Goal: Check status: Check status

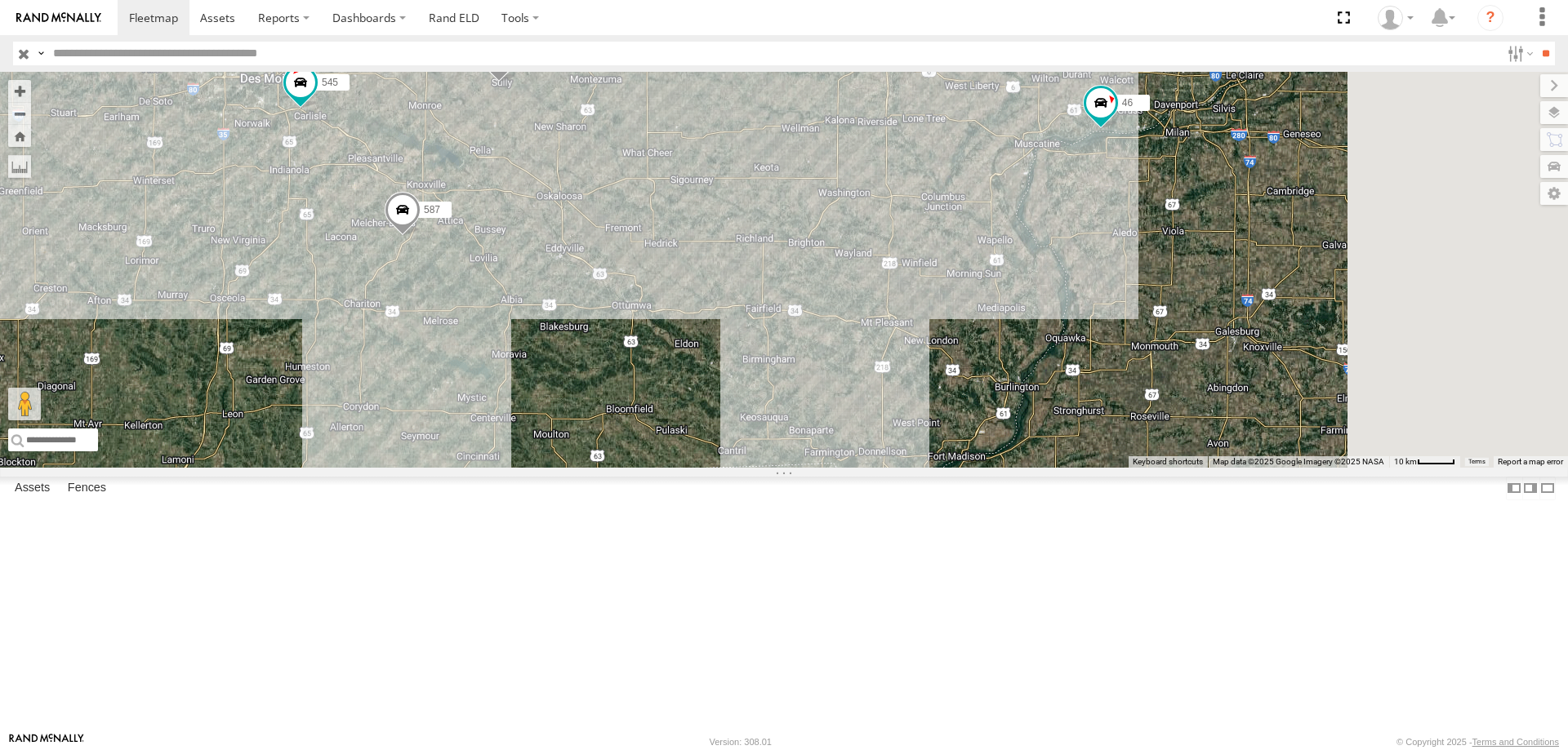
drag, startPoint x: 1017, startPoint y: 433, endPoint x: 920, endPoint y: 451, distance: 98.7
click at [920, 451] on div "545 48 46 597 587" at bounding box center [784, 270] width 1568 height 396
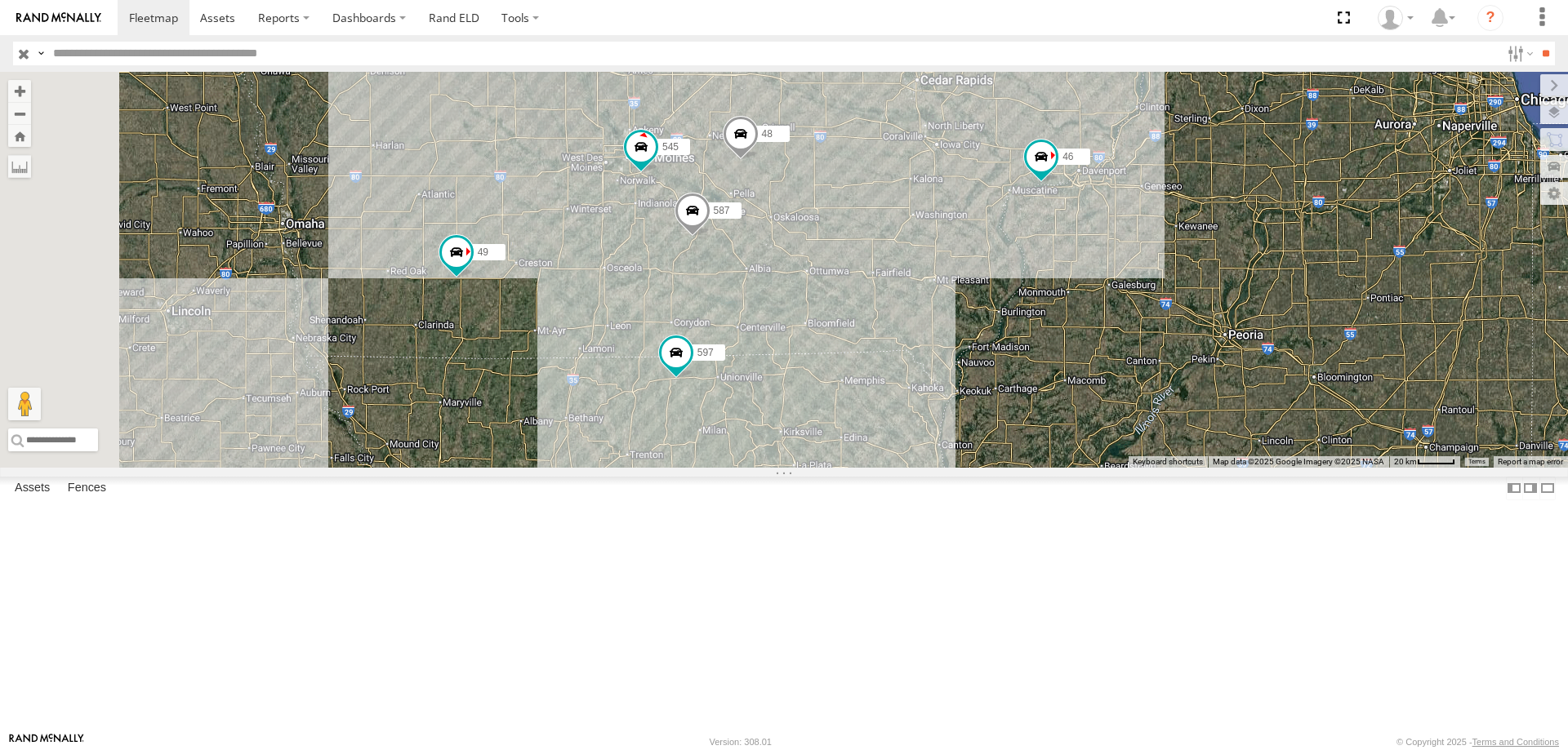
drag, startPoint x: 949, startPoint y: 500, endPoint x: 1104, endPoint y: 396, distance: 186.7
click at [1104, 396] on div "545 48 46 597 587 47 49" at bounding box center [784, 270] width 1568 height 396
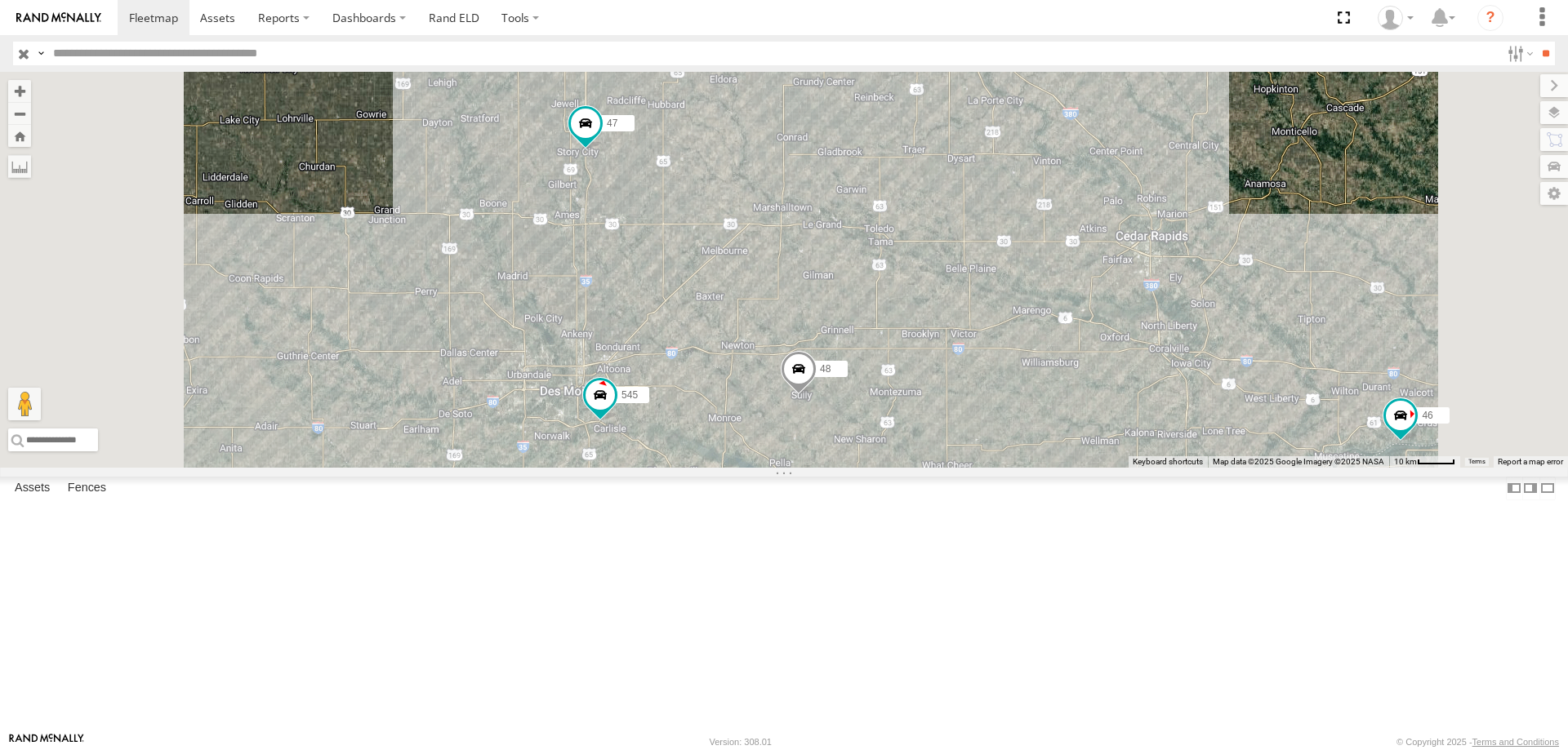
drag, startPoint x: 857, startPoint y: 208, endPoint x: 850, endPoint y: 348, distance: 140.2
click at [850, 348] on div "545 48 46 597 587 47 49" at bounding box center [784, 270] width 1568 height 396
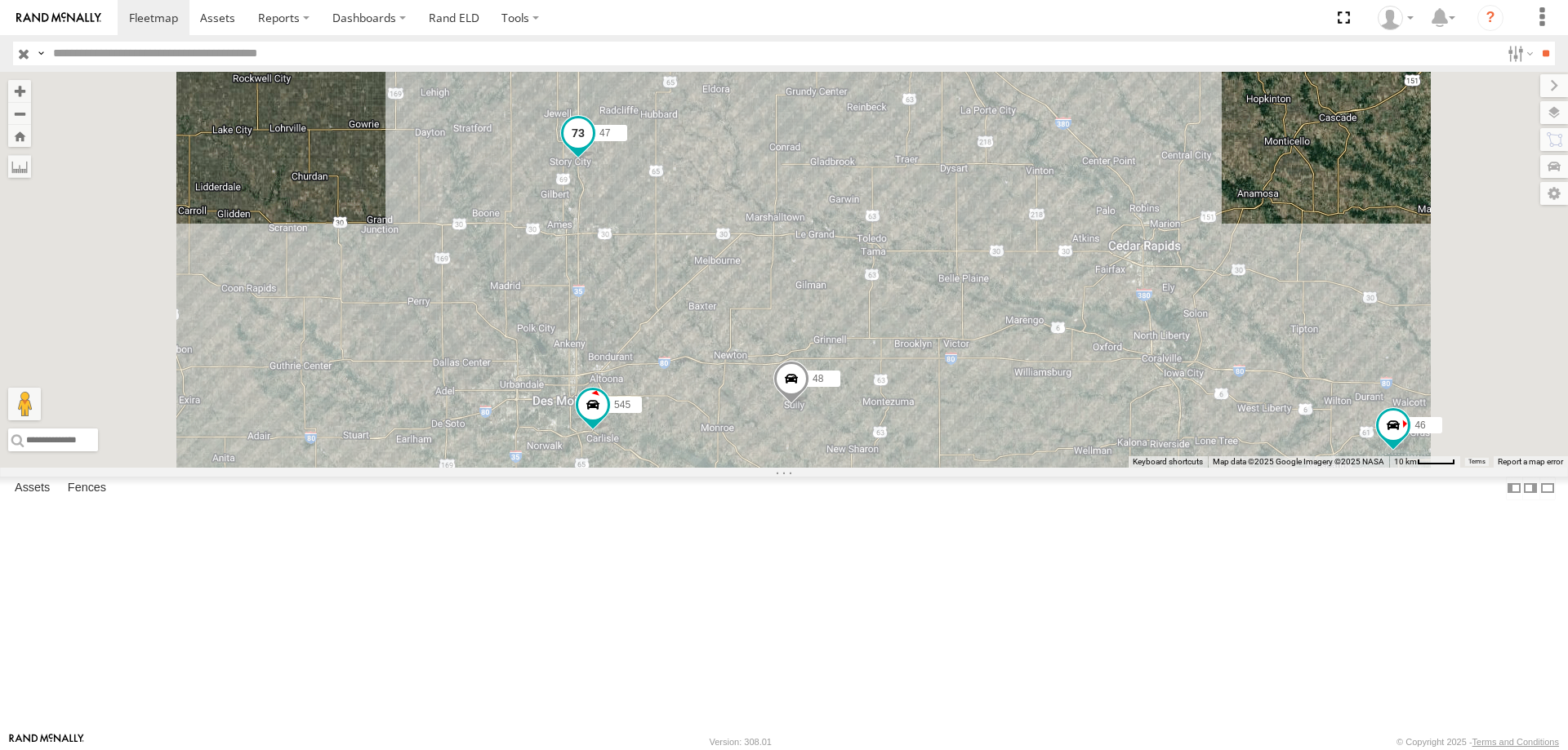
click at [593, 148] on span at bounding box center [578, 133] width 29 height 29
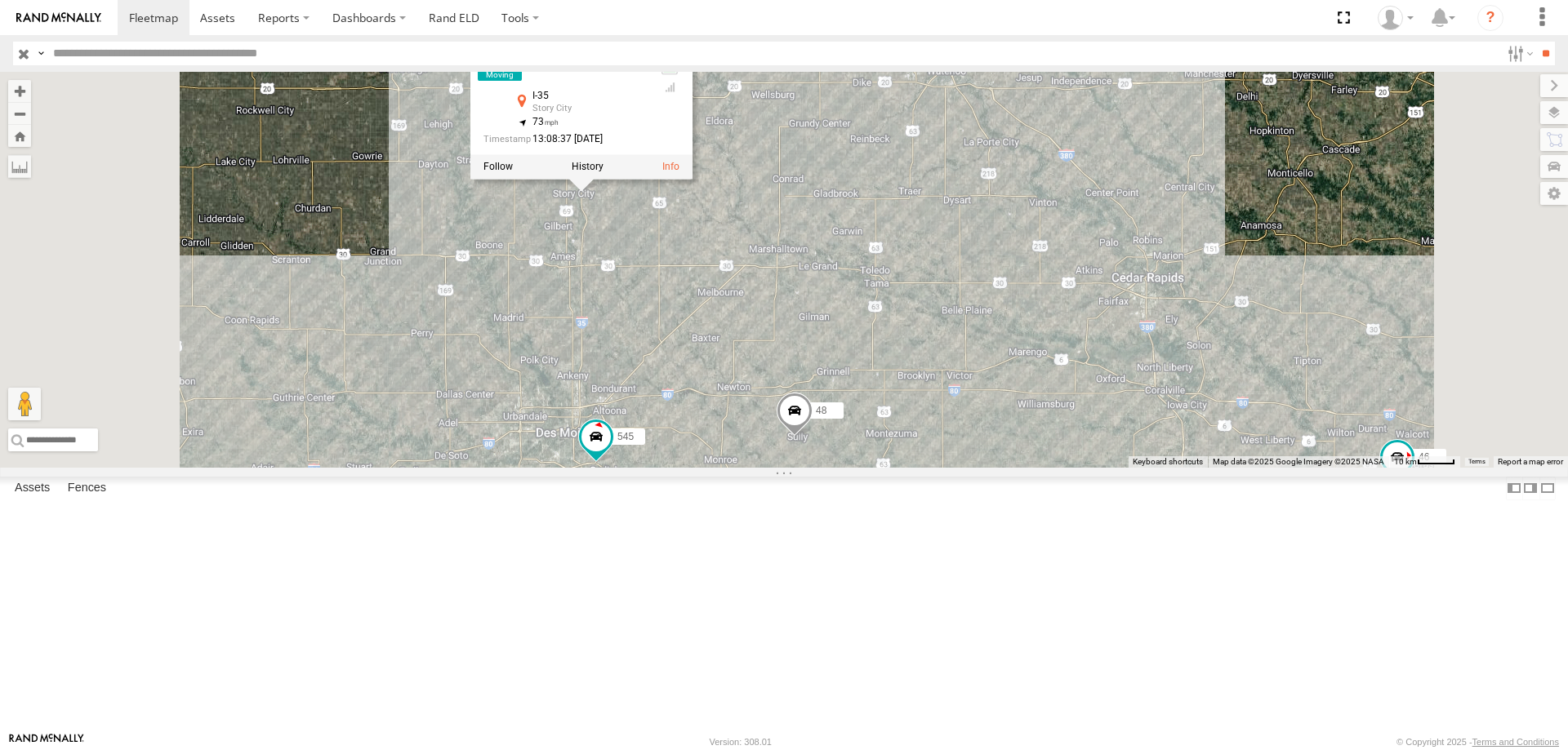
drag, startPoint x: 926, startPoint y: 349, endPoint x: 920, endPoint y: 410, distance: 61.3
click at [920, 410] on div "545 48 46 597 587 47 49 47 Tractor I-35 Story City 42.19296 , -93.57049 73 13:0…" at bounding box center [784, 270] width 1568 height 396
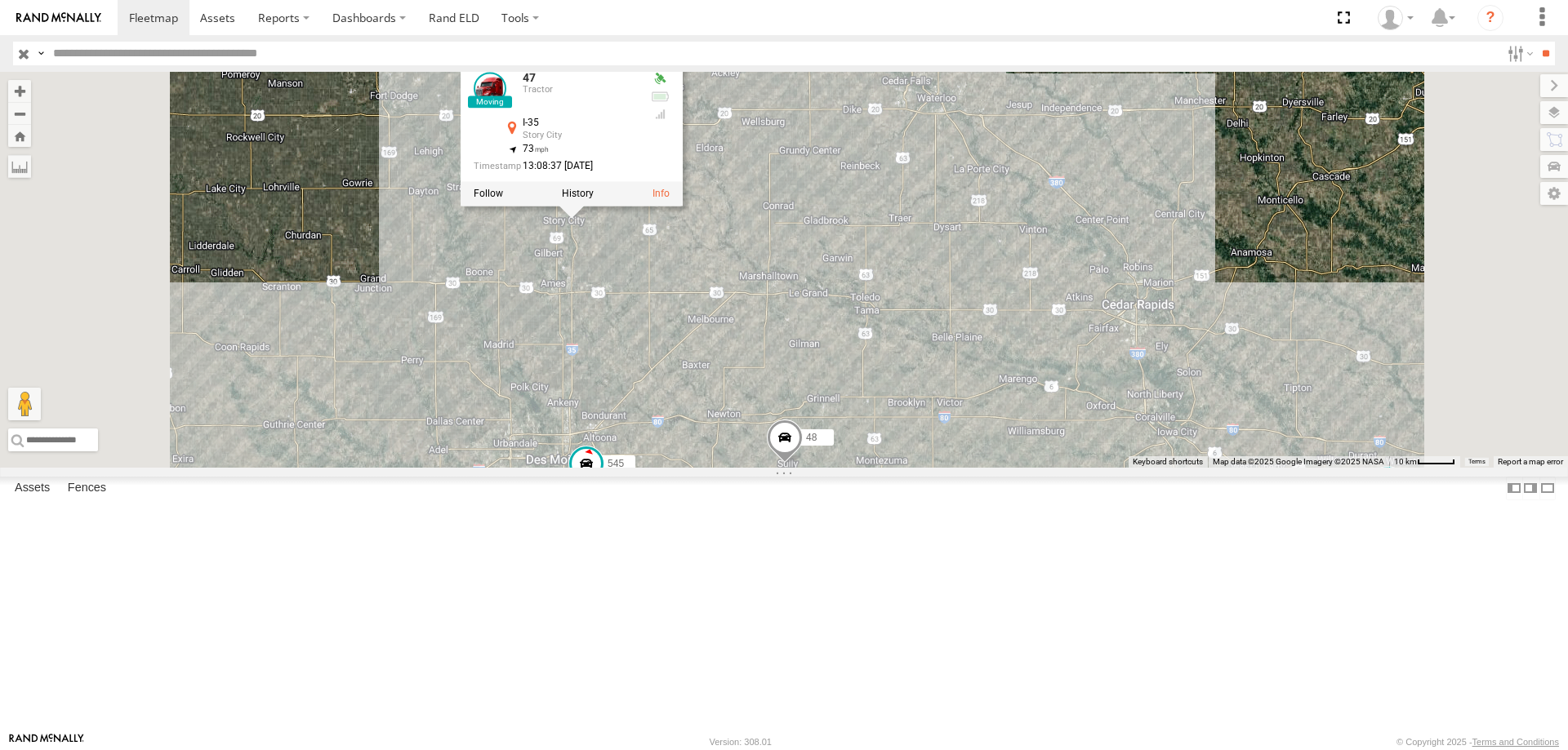
click at [1075, 259] on div "545 48 46 597 587 47 49 47 Tractor I-35 Story City 42.19296 , -93.57049 73 13:0…" at bounding box center [784, 270] width 1568 height 396
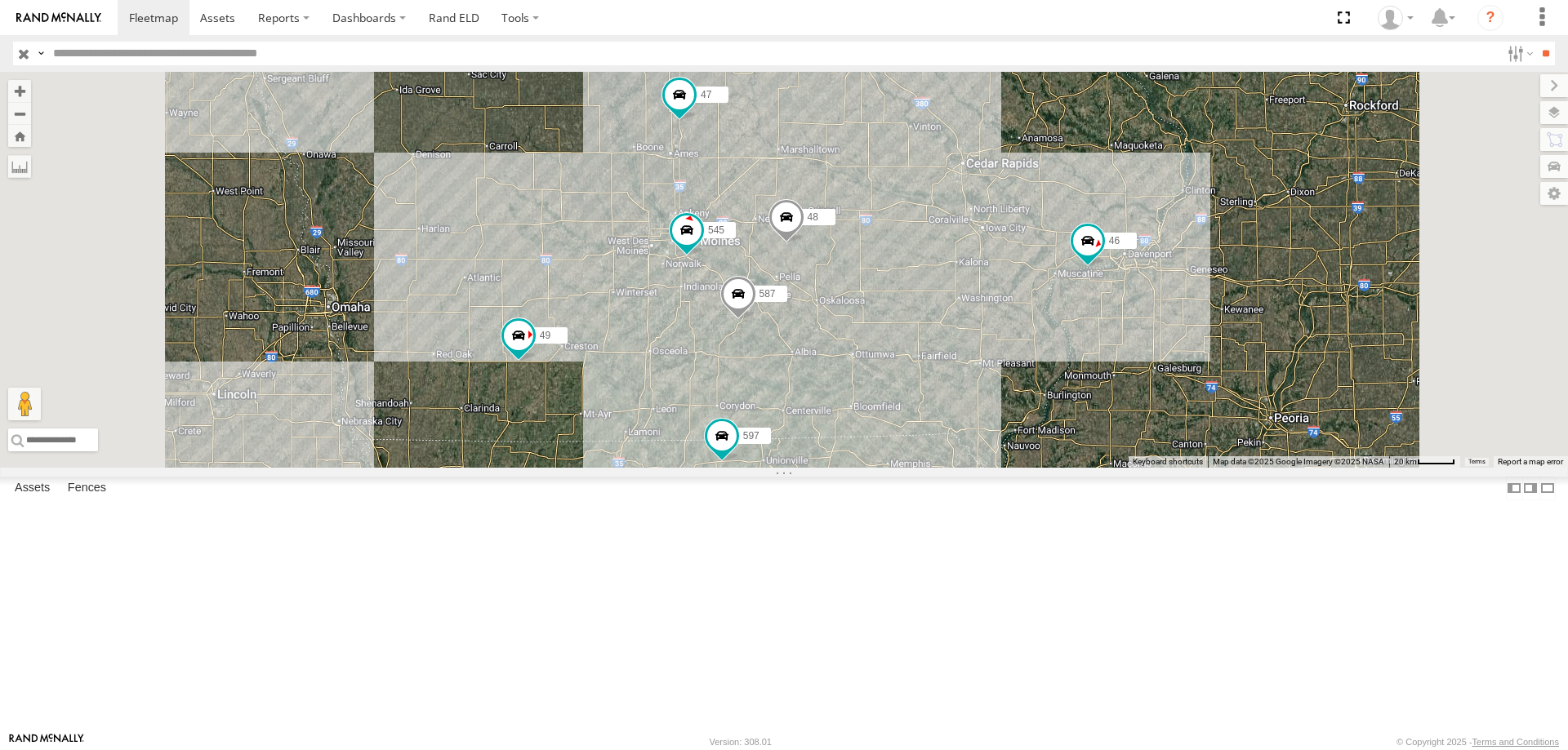
drag, startPoint x: 966, startPoint y: 285, endPoint x: 957, endPoint y: 259, distance: 27.5
click at [957, 259] on div "545 48 46 597 587 47 49" at bounding box center [784, 270] width 1568 height 396
click at [533, 349] on span at bounding box center [518, 334] width 29 height 29
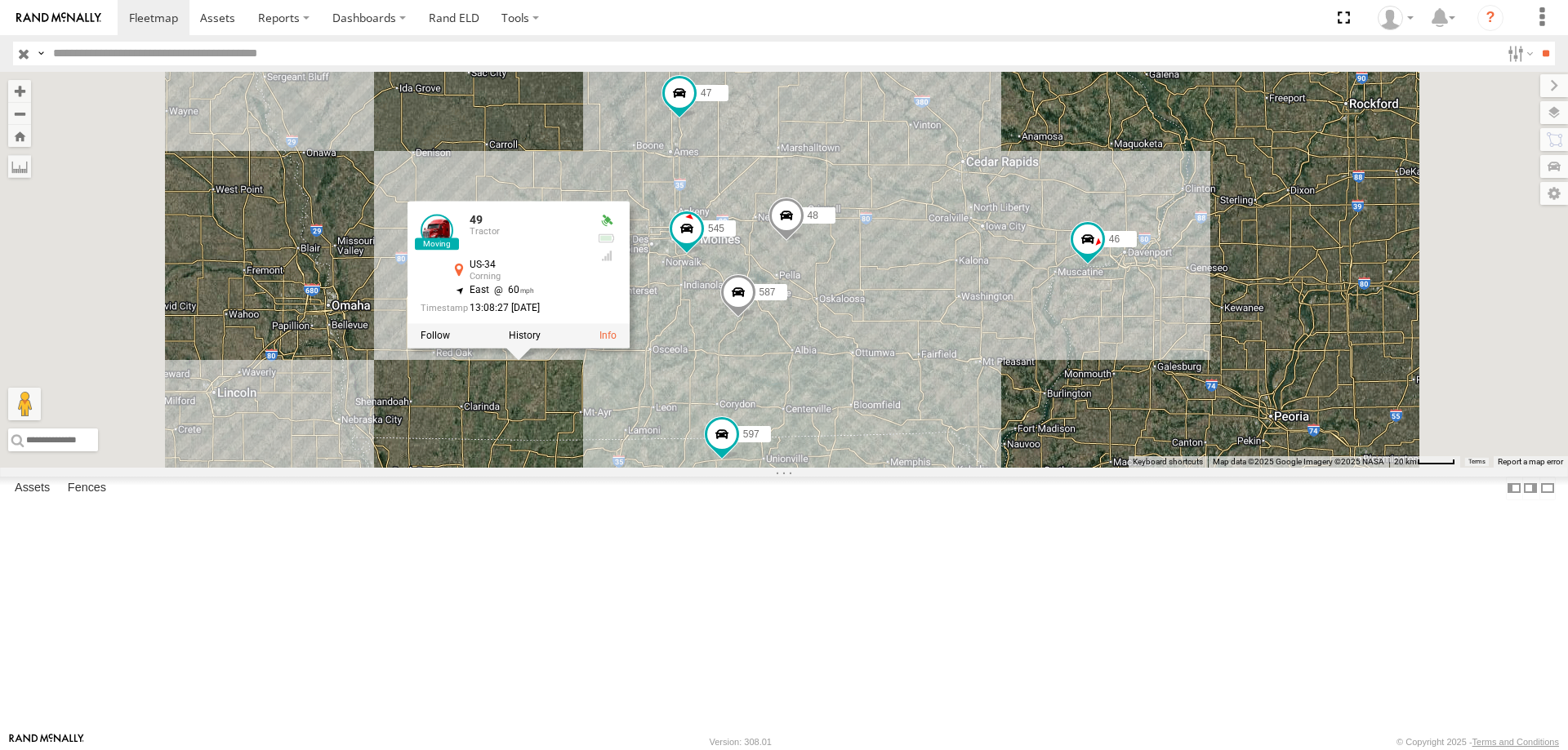
click at [1047, 462] on div "545 48 46 597 587 47 49 49 Tractor US-34 Corning 40.97937 , -94.65402 East 60 1…" at bounding box center [784, 270] width 1568 height 396
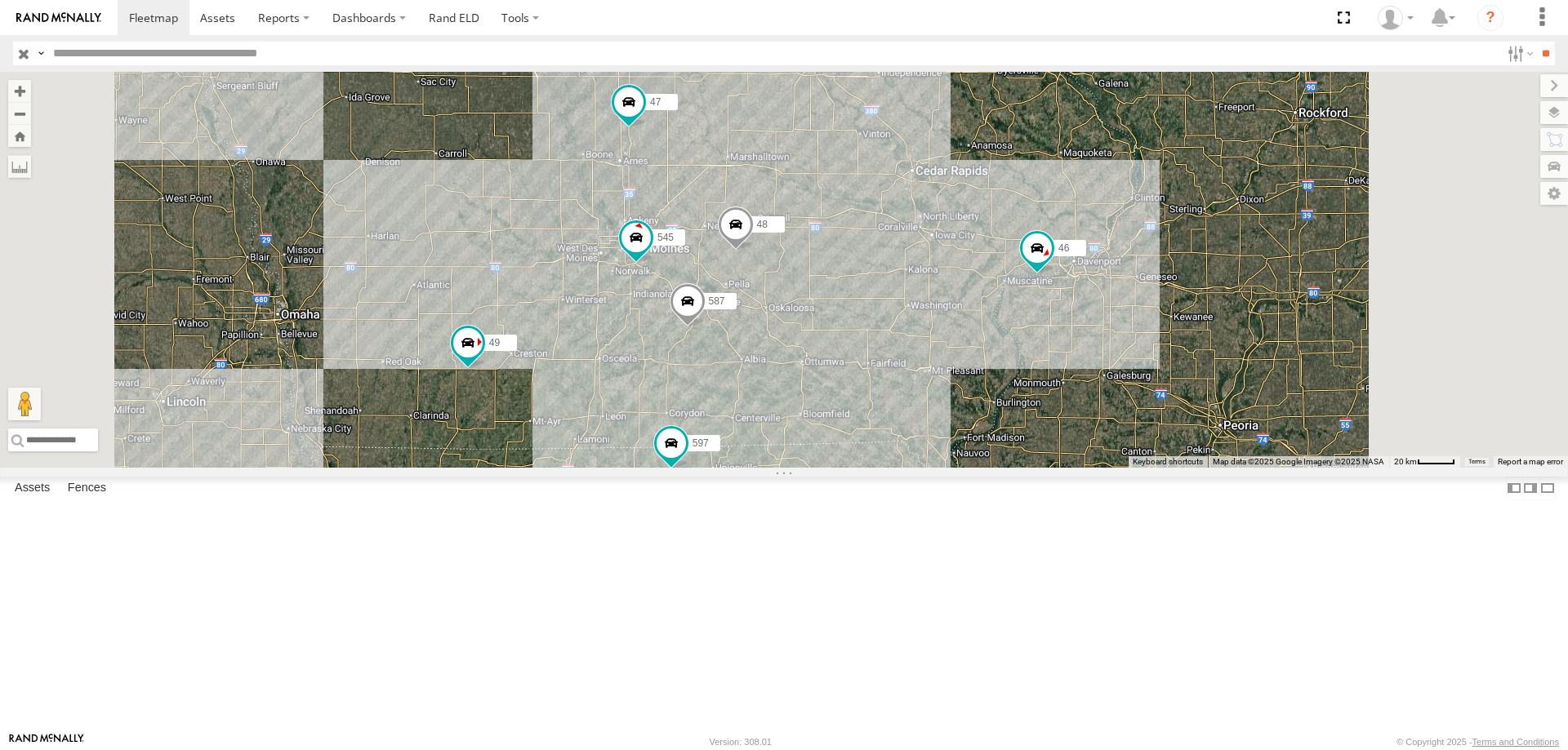
drag, startPoint x: 1050, startPoint y: 491, endPoint x: 936, endPoint y: 517, distance: 116.9
click at [936, 468] on div "545 48 46 597 587 47 49" at bounding box center [784, 270] width 1568 height 396
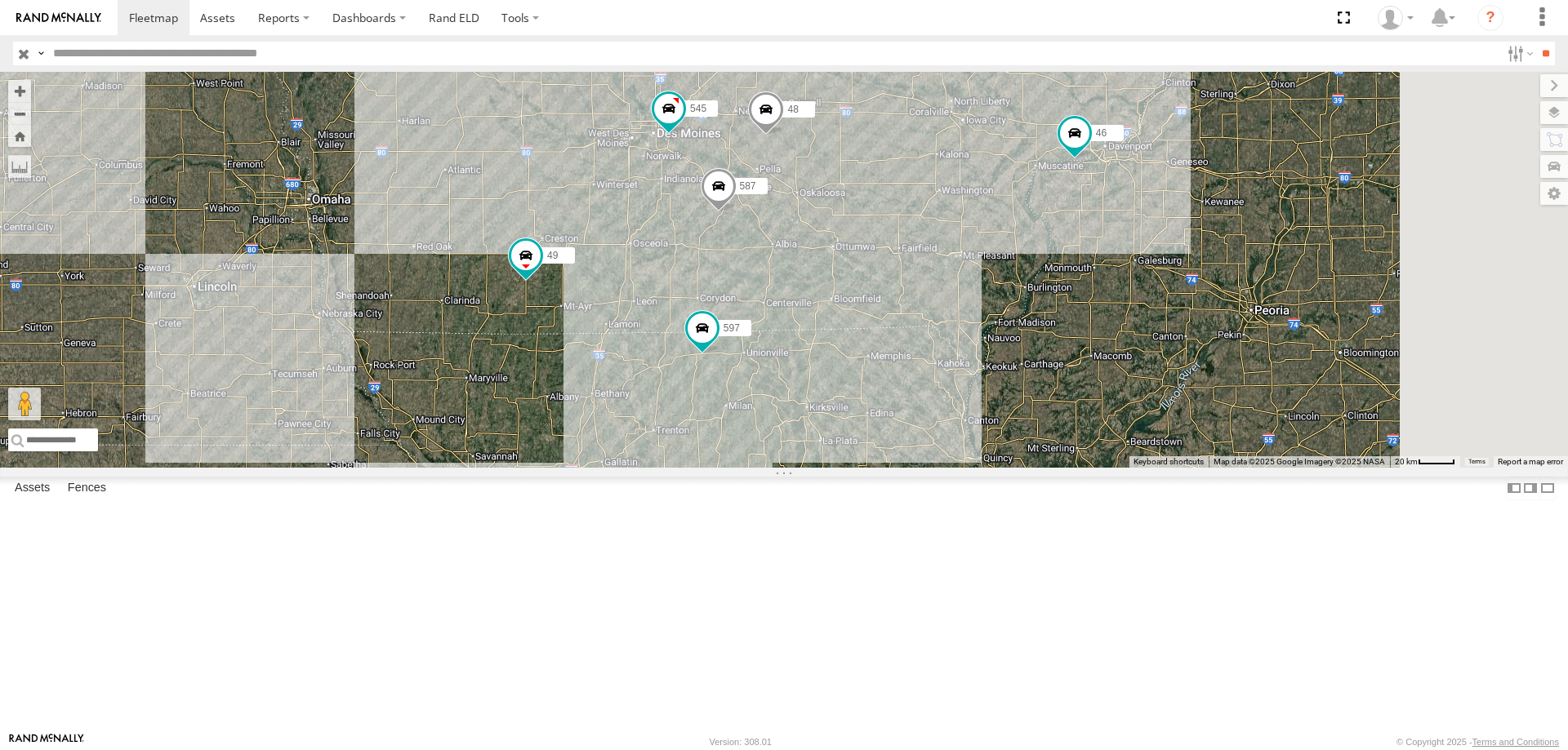
click at [1198, 330] on div "47 46 49 597 0055 545 48 587" at bounding box center [784, 270] width 1568 height 396
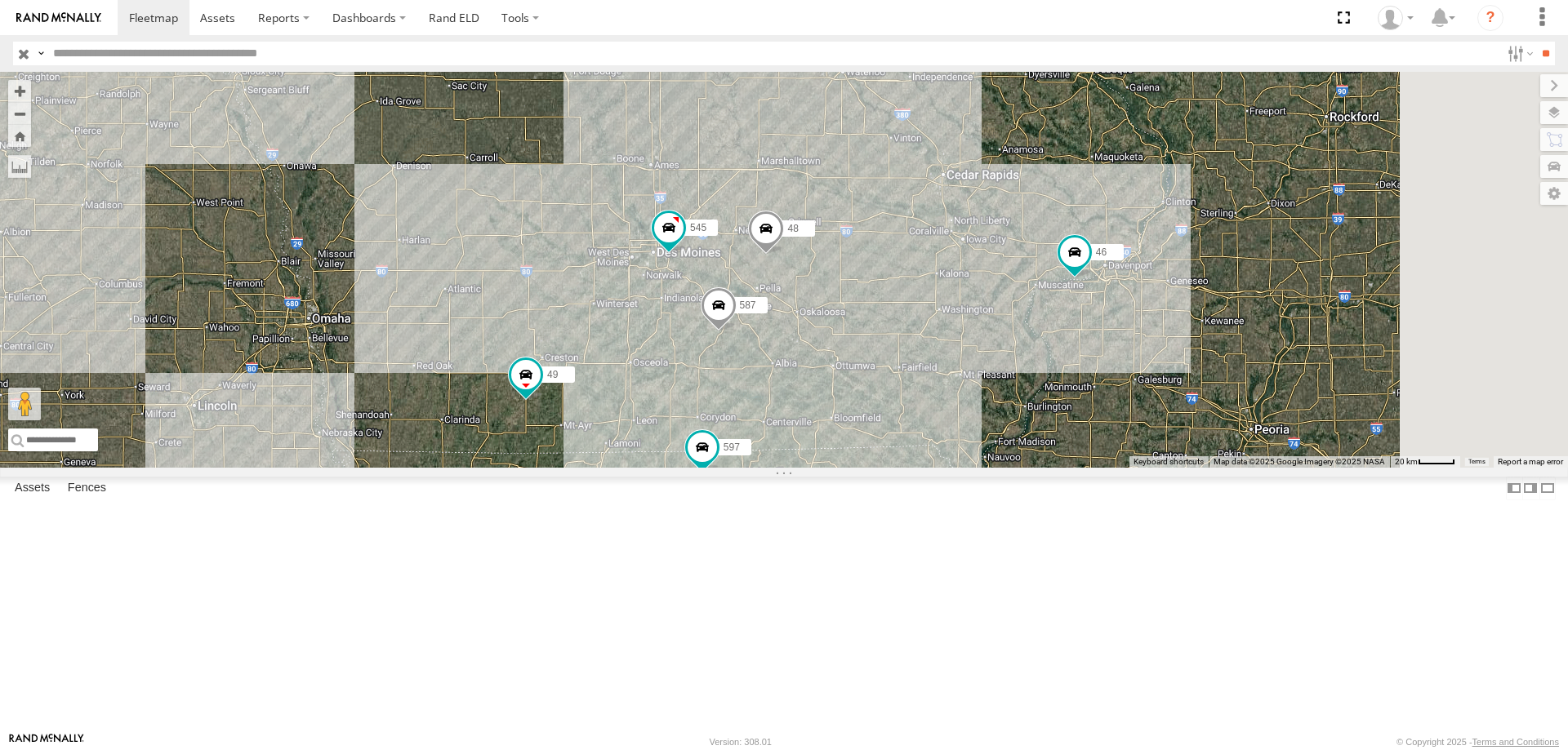
drag, startPoint x: 1018, startPoint y: 306, endPoint x: 1010, endPoint y: 354, distance: 48.7
click at [1010, 354] on div "47 46 49 597 0055 545 48 587" at bounding box center [784, 270] width 1568 height 396
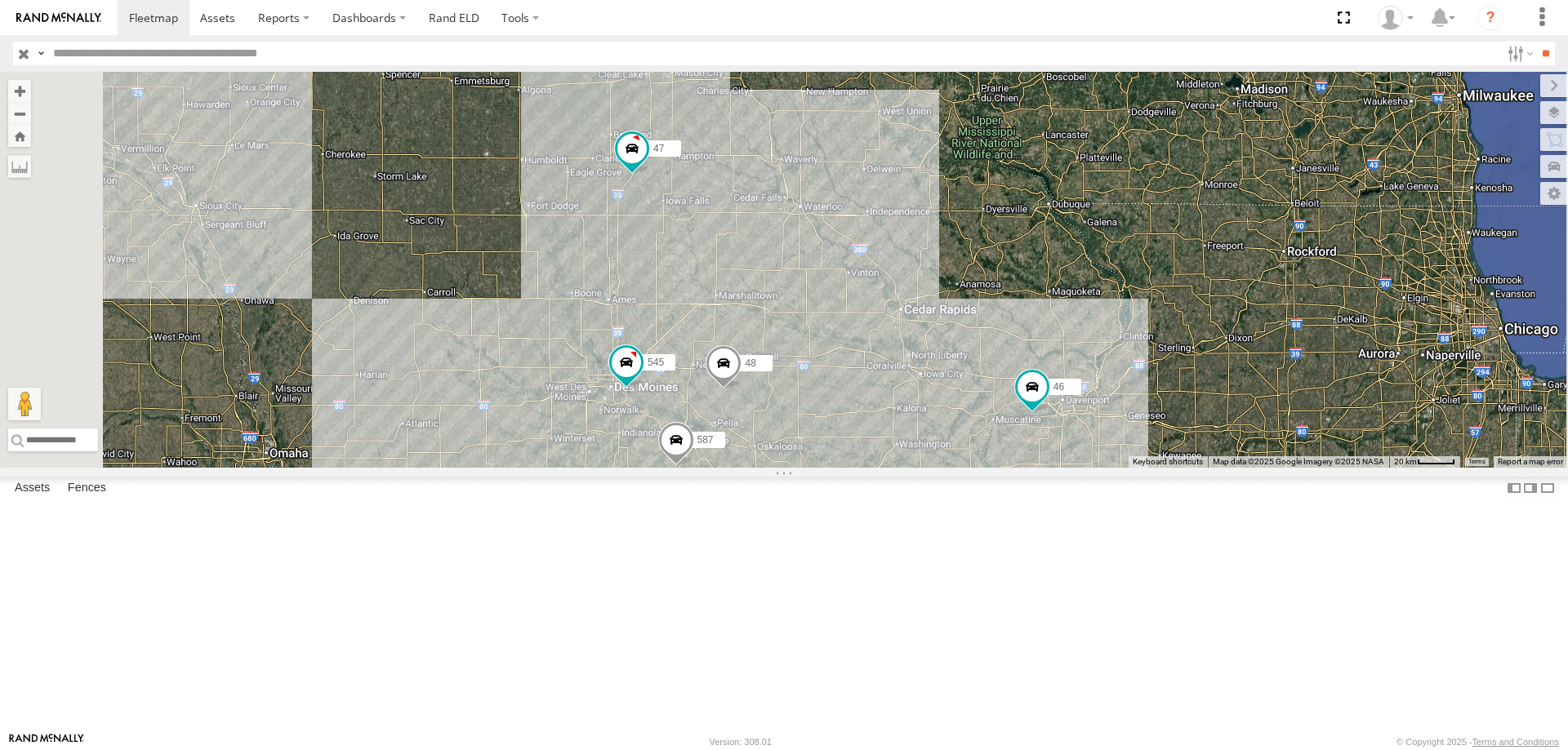
drag, startPoint x: 1058, startPoint y: 530, endPoint x: 1065, endPoint y: 452, distance: 78.3
click at [1065, 452] on div "47 46 49 597 0055 545 48 587" at bounding box center [784, 270] width 1568 height 396
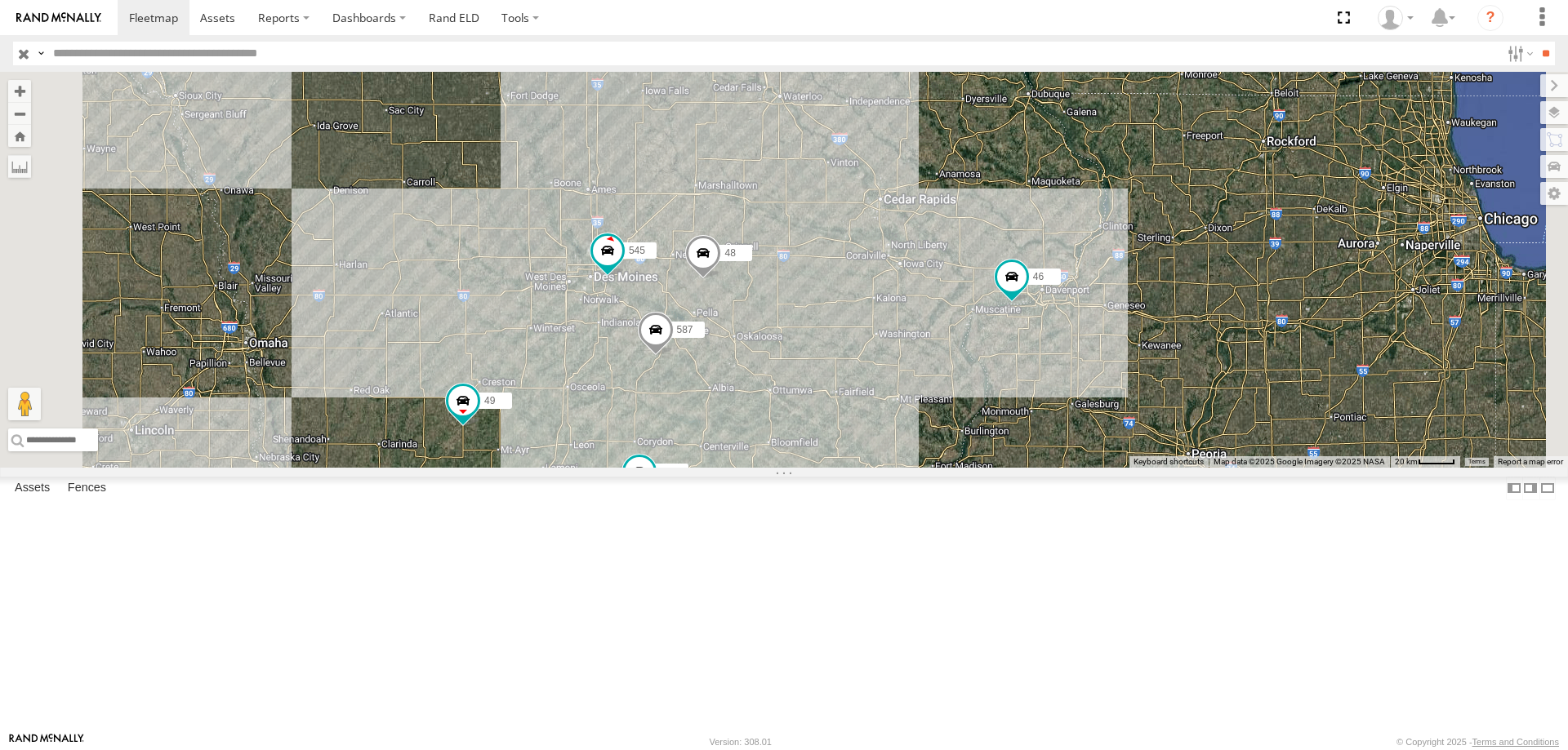
drag, startPoint x: 855, startPoint y: 427, endPoint x: 831, endPoint y: 517, distance: 93.1
click at [831, 468] on div "47 46 49 597 0055 545 48 587" at bounding box center [784, 270] width 1568 height 396
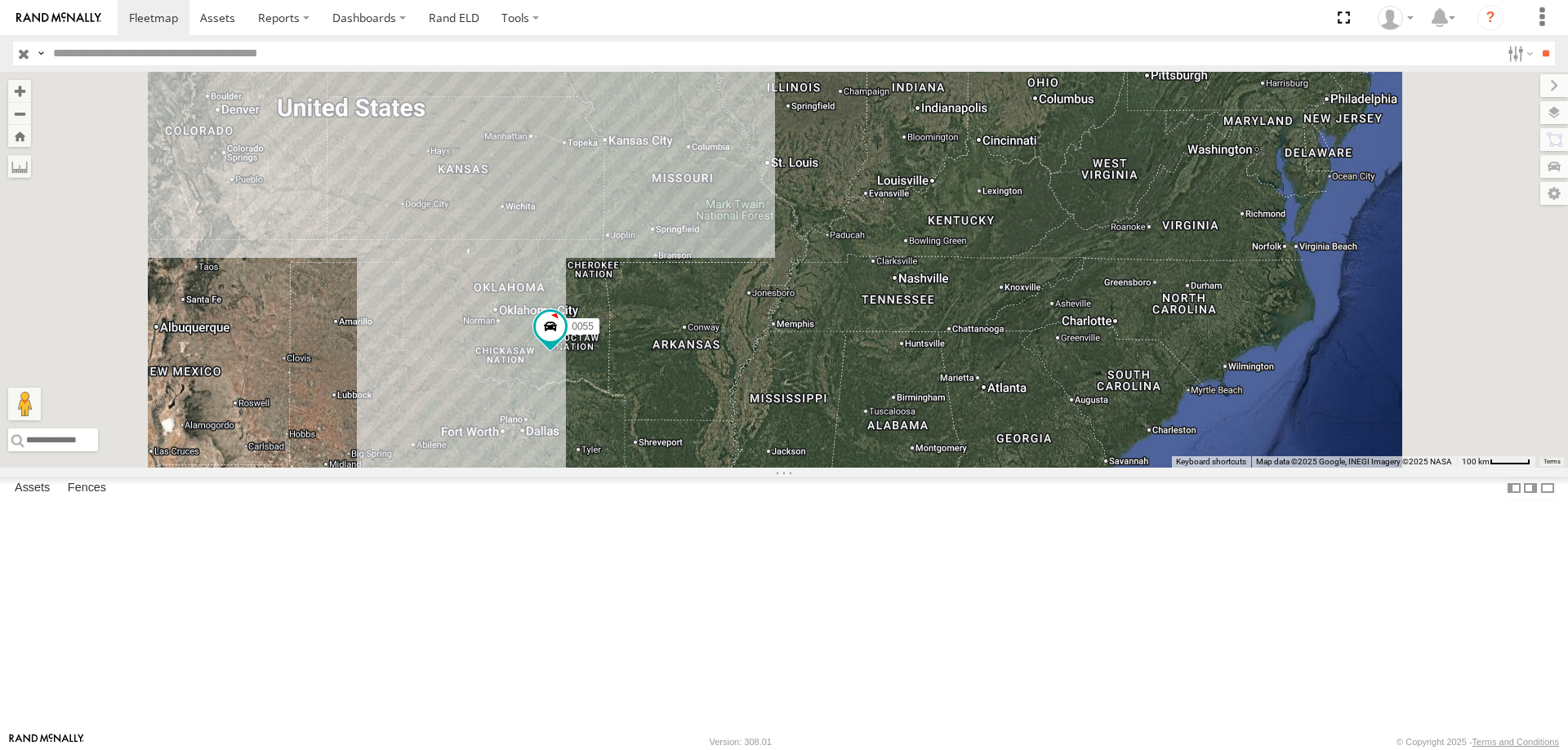
click at [845, 319] on div "47 46 597 0055 3 49" at bounding box center [784, 270] width 1568 height 396
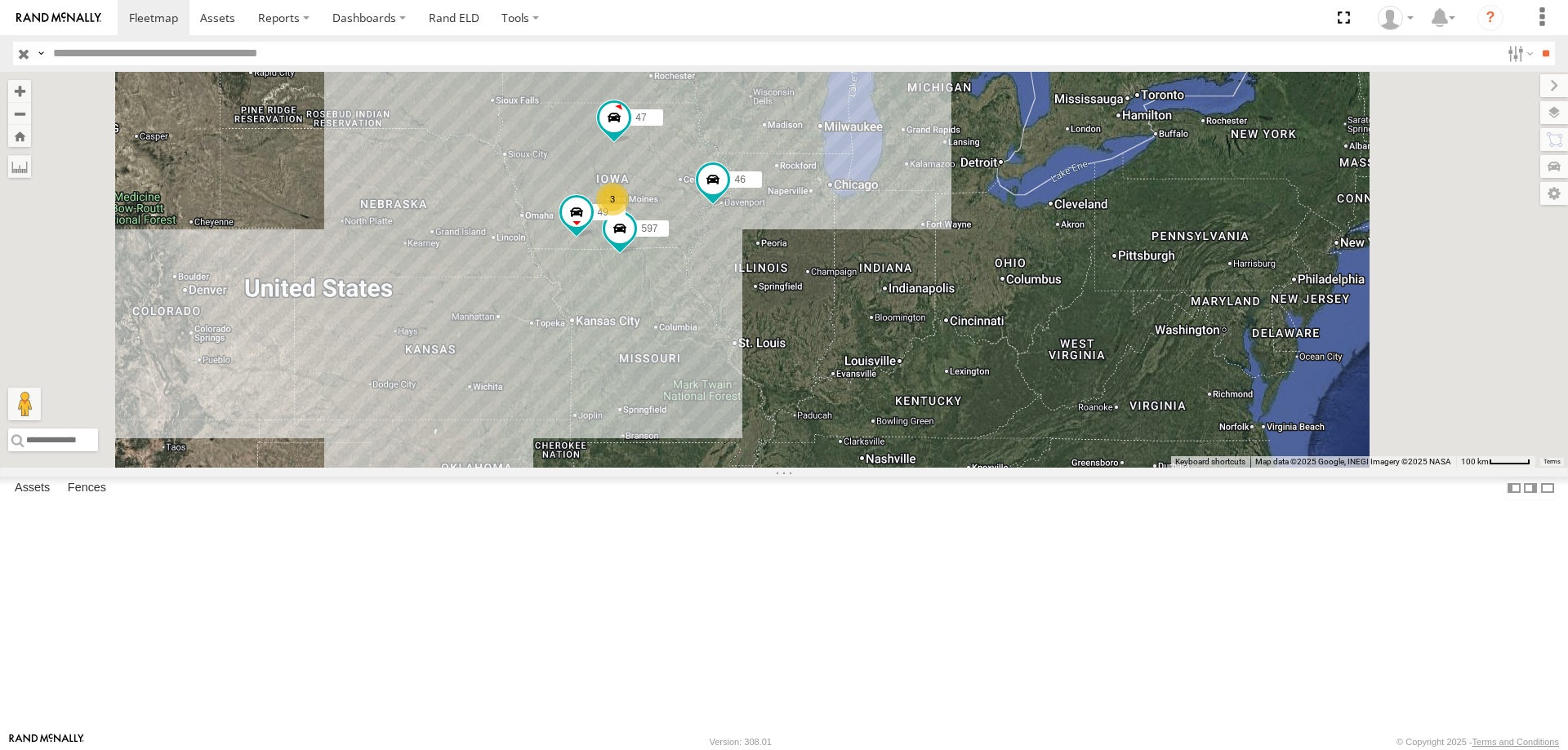
drag, startPoint x: 959, startPoint y: 402, endPoint x: 958, endPoint y: 413, distance: 11.0
click at [958, 413] on div "47 46 597 0055 3 49" at bounding box center [784, 270] width 1568 height 396
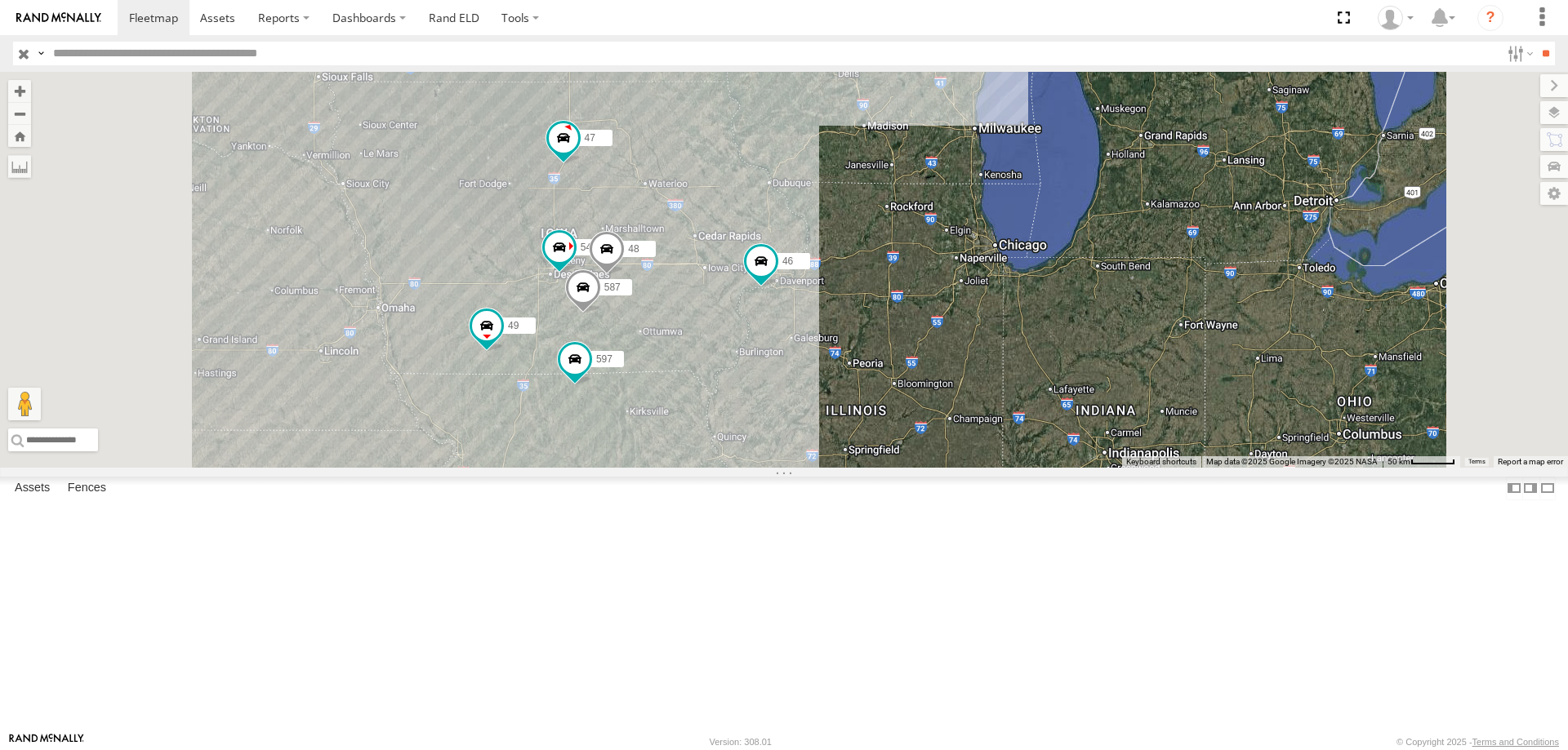
drag, startPoint x: 905, startPoint y: 427, endPoint x: 976, endPoint y: 497, distance: 99.7
click at [976, 468] on div "47 46 597 0055 49 545 48 587" at bounding box center [784, 270] width 1568 height 396
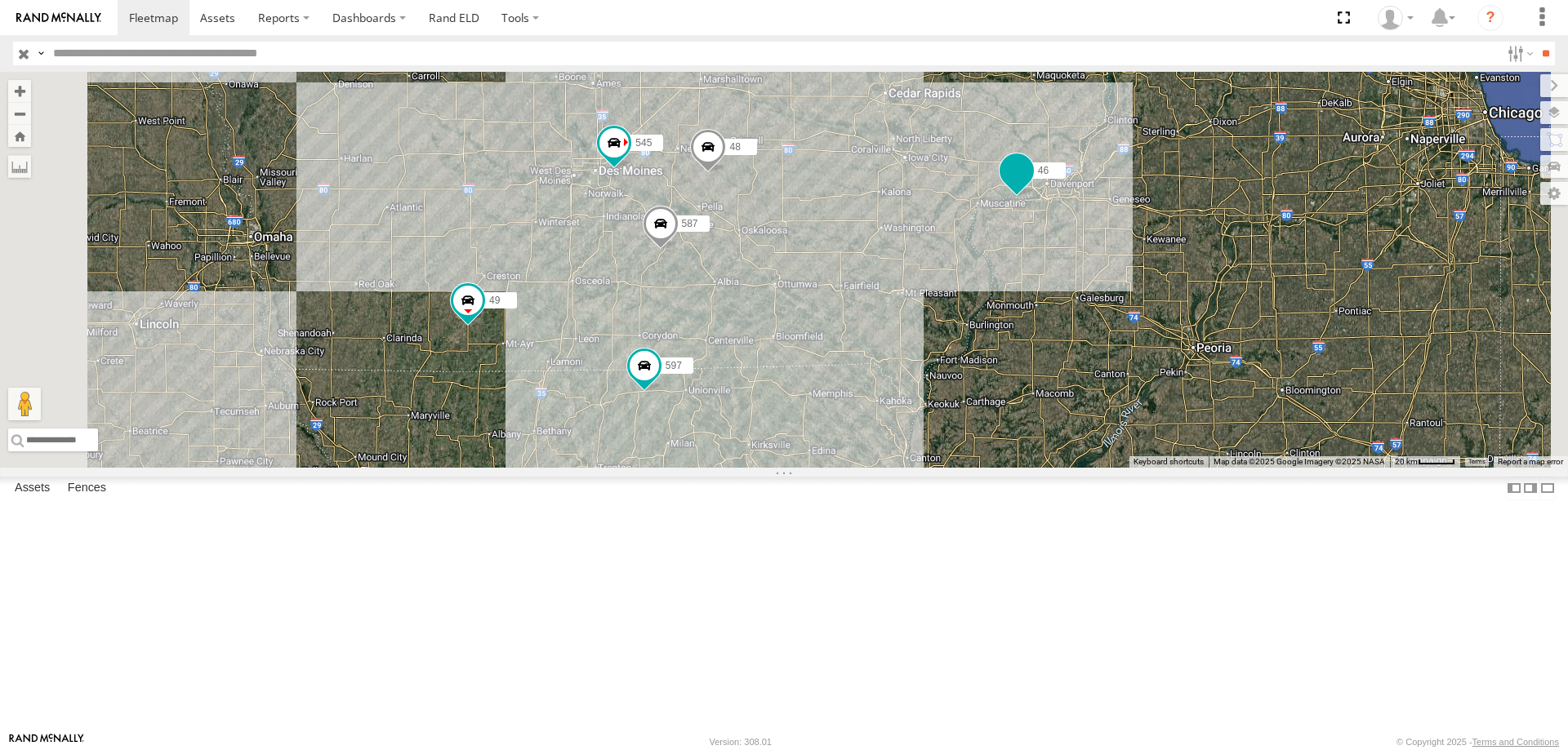
click at [1032, 185] on span at bounding box center [1017, 171] width 29 height 29
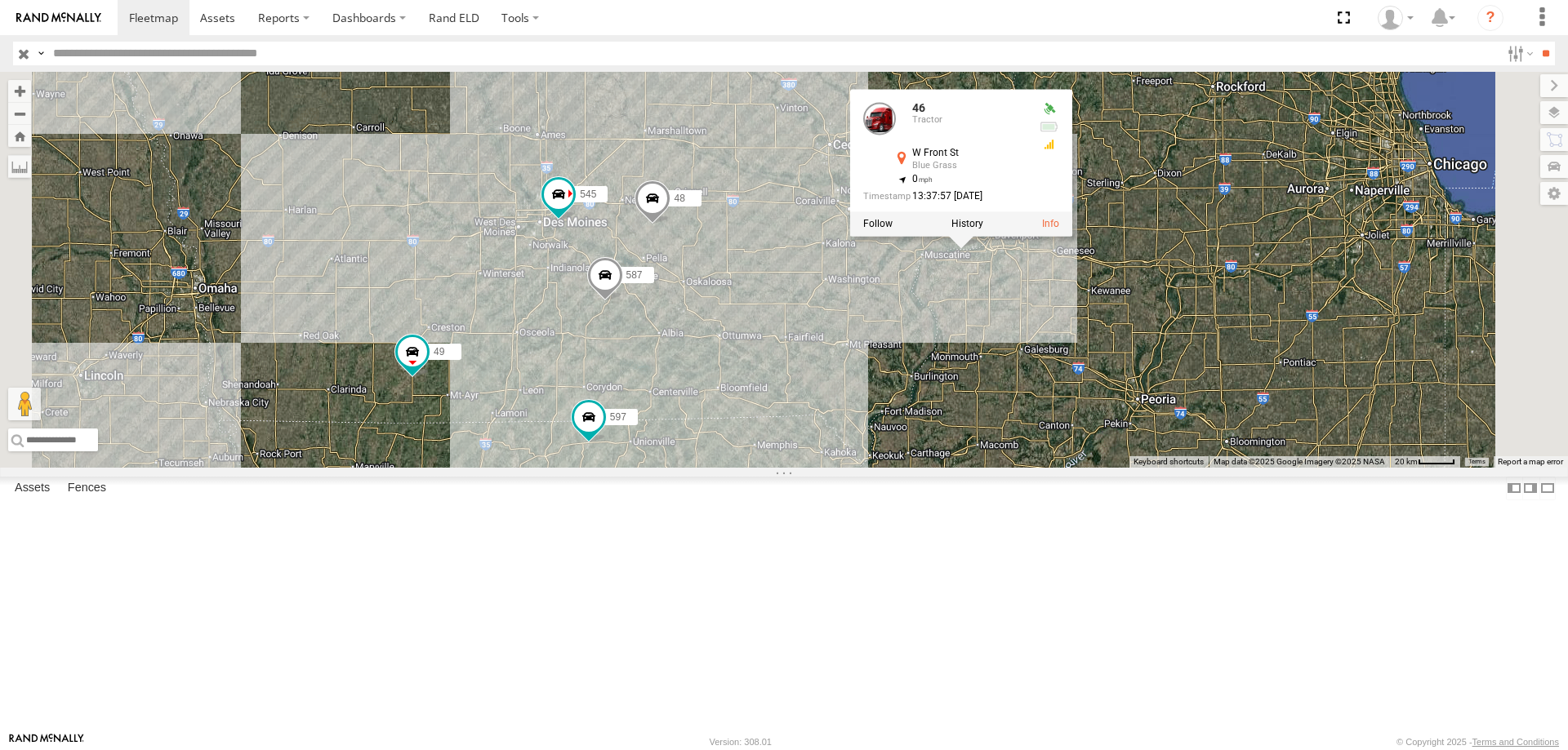
drag, startPoint x: 993, startPoint y: 479, endPoint x: 984, endPoint y: 485, distance: 10.8
click at [984, 468] on div "47 46 597 0055 49 545 48 587 46 Tractor W Front St Blue Grass 41.45771 , -90.78…" at bounding box center [784, 270] width 1568 height 396
